Goal: Contribute content

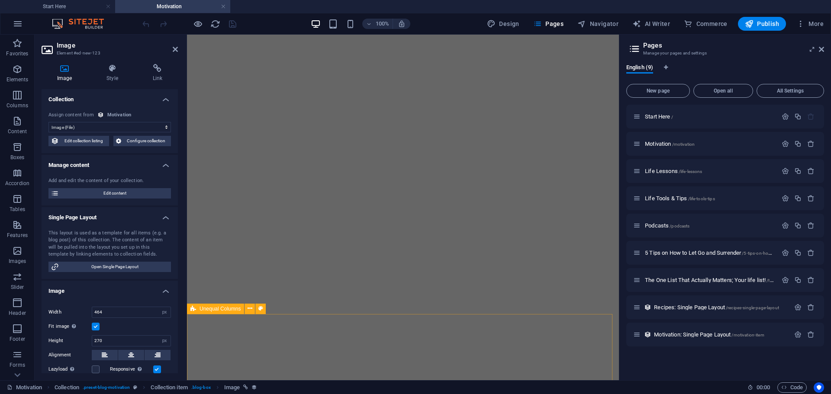
select select "image"
select select "px"
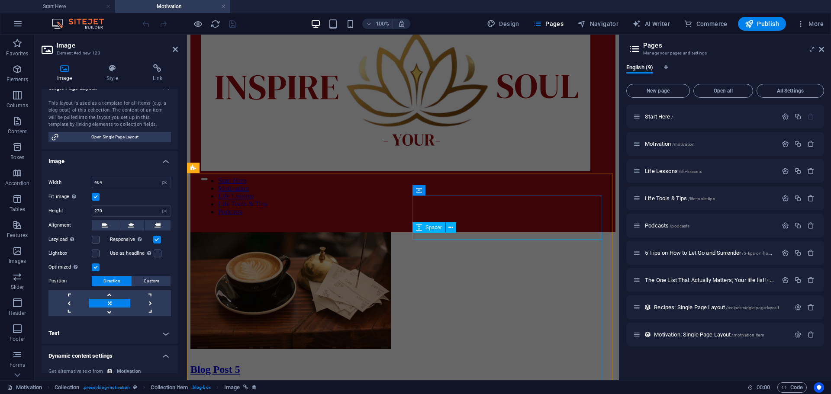
scroll to position [572, 0]
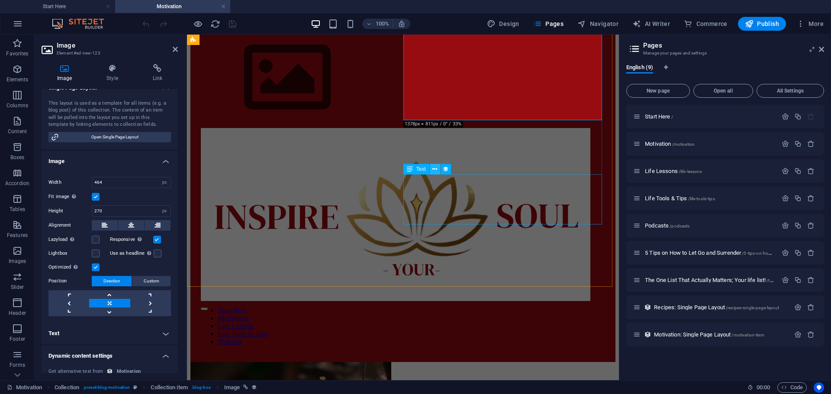
click at [435, 165] on icon at bounding box center [434, 169] width 5 height 9
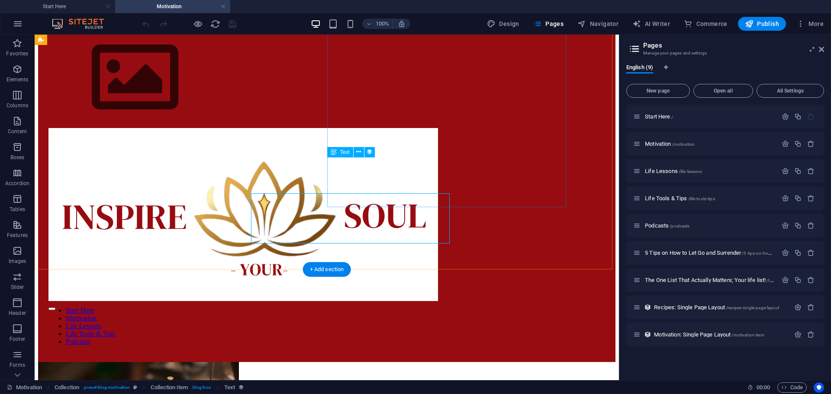
scroll to position [553, 0]
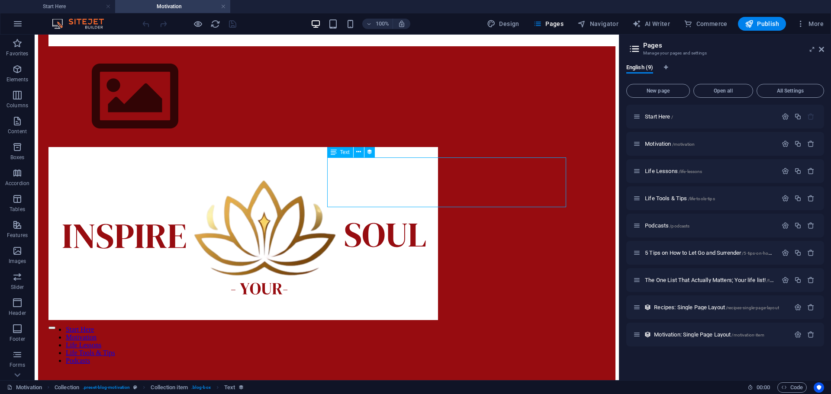
scroll to position [572, 0]
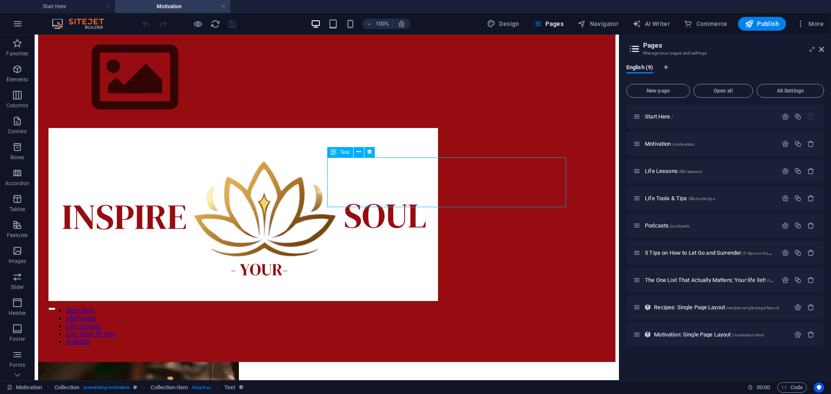
select select "description"
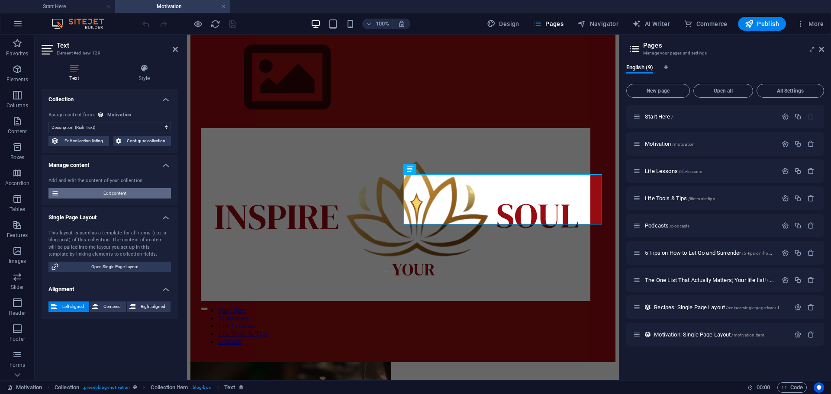
click at [111, 192] on span "Edit content" at bounding box center [114, 193] width 107 height 10
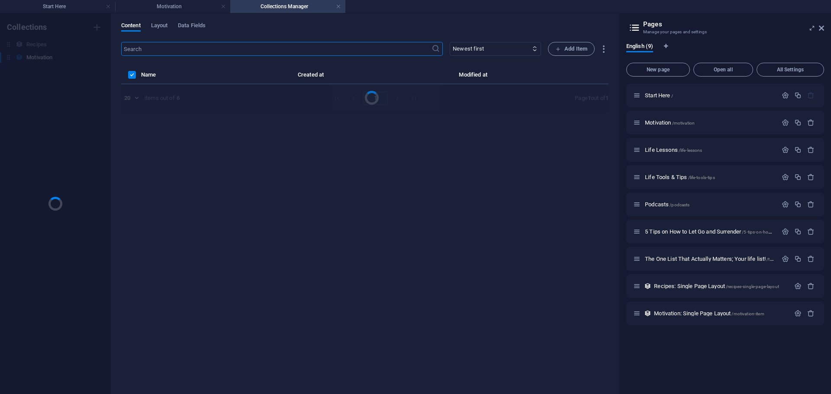
scroll to position [0, 0]
select select "Category 2"
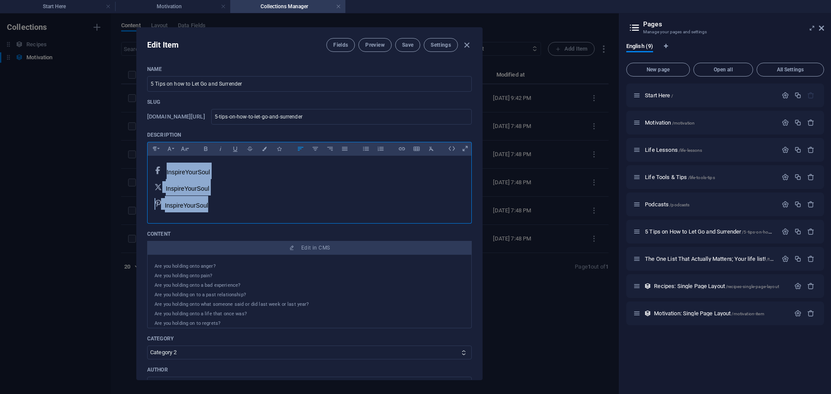
drag, startPoint x: 217, startPoint y: 201, endPoint x: 167, endPoint y: 173, distance: 57.4
click at [167, 173] on div "InspireYourSoul   InspireYourSoul     InspireYourSoul" at bounding box center [310, 188] width 324 height 64
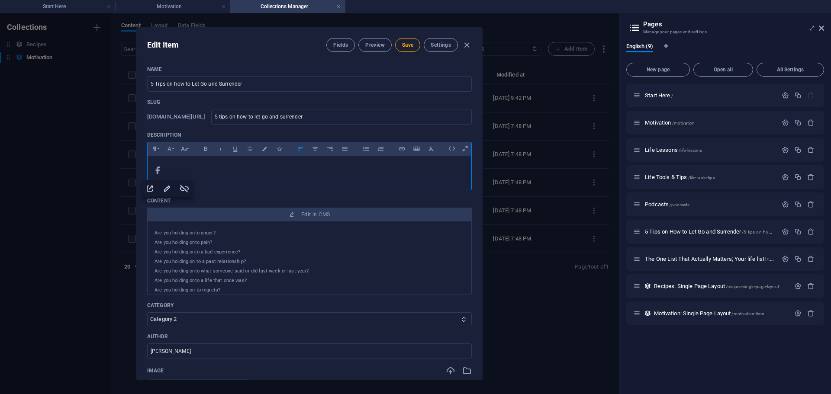
click at [216, 179] on p "​" at bounding box center [309, 171] width 310 height 16
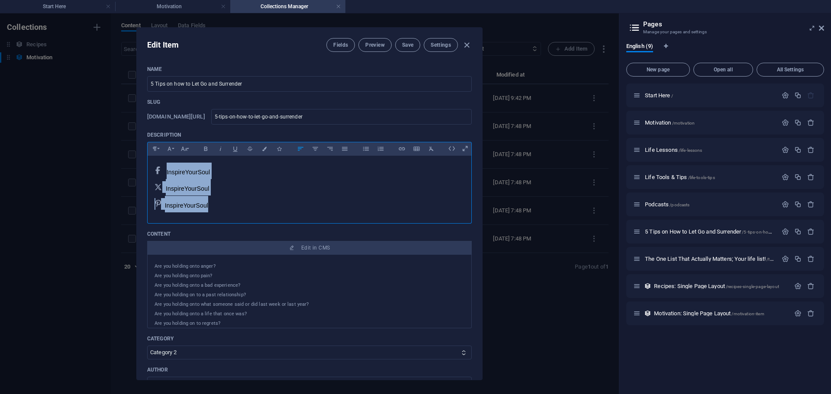
click at [211, 201] on p "InspireYourSoul" at bounding box center [309, 204] width 310 height 16
click at [216, 206] on p "InspireYourSoul" at bounding box center [309, 204] width 310 height 16
click at [222, 206] on p "InspireYourSoul" at bounding box center [309, 204] width 310 height 16
drag, startPoint x: 213, startPoint y: 173, endPoint x: 169, endPoint y: 172, distance: 44.2
click at [169, 172] on p "InspireYourSoul" at bounding box center [309, 171] width 310 height 16
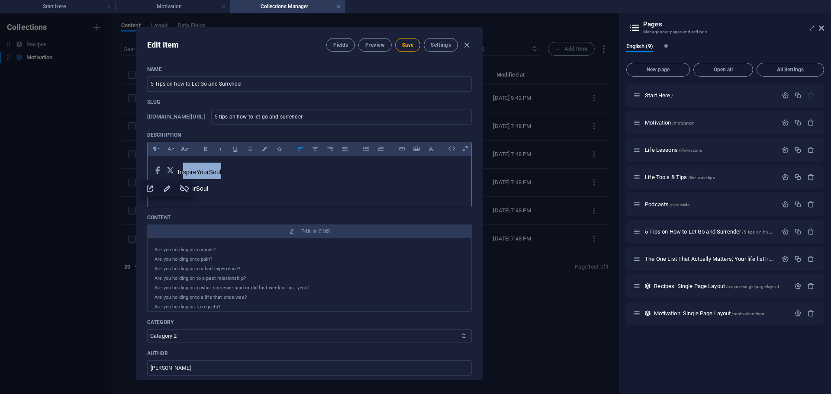
drag, startPoint x: 233, startPoint y: 168, endPoint x: 183, endPoint y: 162, distance: 50.9
click at [183, 162] on div "​   InspireYourSoul     InspireYourSoul" at bounding box center [310, 179] width 324 height 47
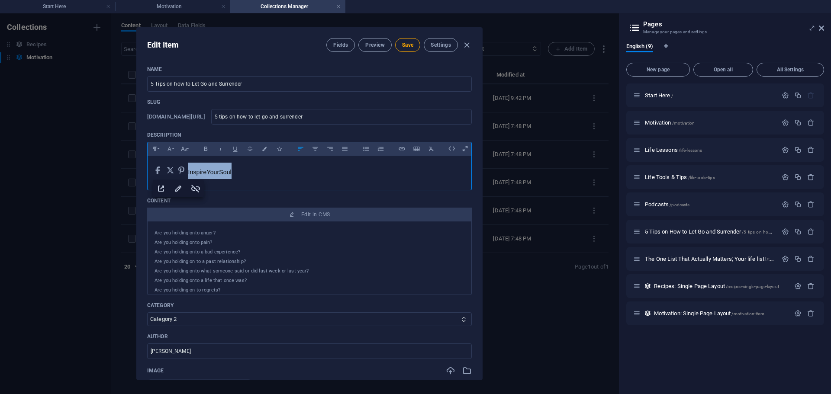
drag, startPoint x: 231, startPoint y: 169, endPoint x: 189, endPoint y: 172, distance: 42.5
click at [189, 172] on p "​   ​     InspireYourSoul" at bounding box center [309, 171] width 310 height 16
click at [298, 169] on p "​   ​     InspireYourSoul" at bounding box center [309, 171] width 310 height 16
click at [405, 45] on span "Save" at bounding box center [407, 45] width 11 height 7
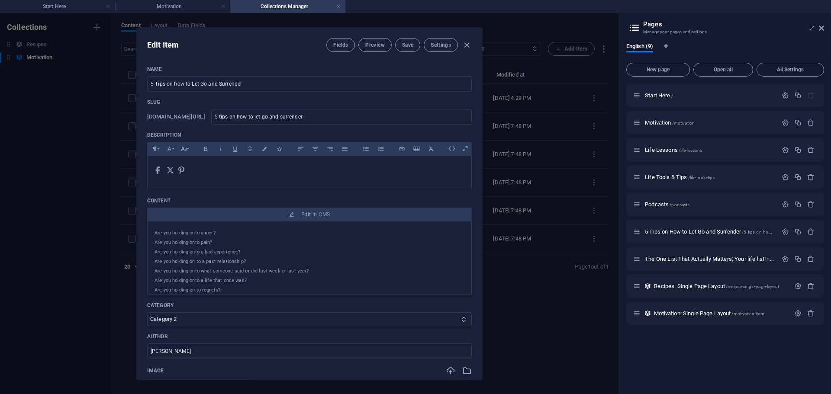
click at [181, 173] on icon at bounding box center [181, 171] width 6 height 8
click at [184, 173] on icon at bounding box center [181, 171] width 6 height 8
